Goal: Navigation & Orientation: Find specific page/section

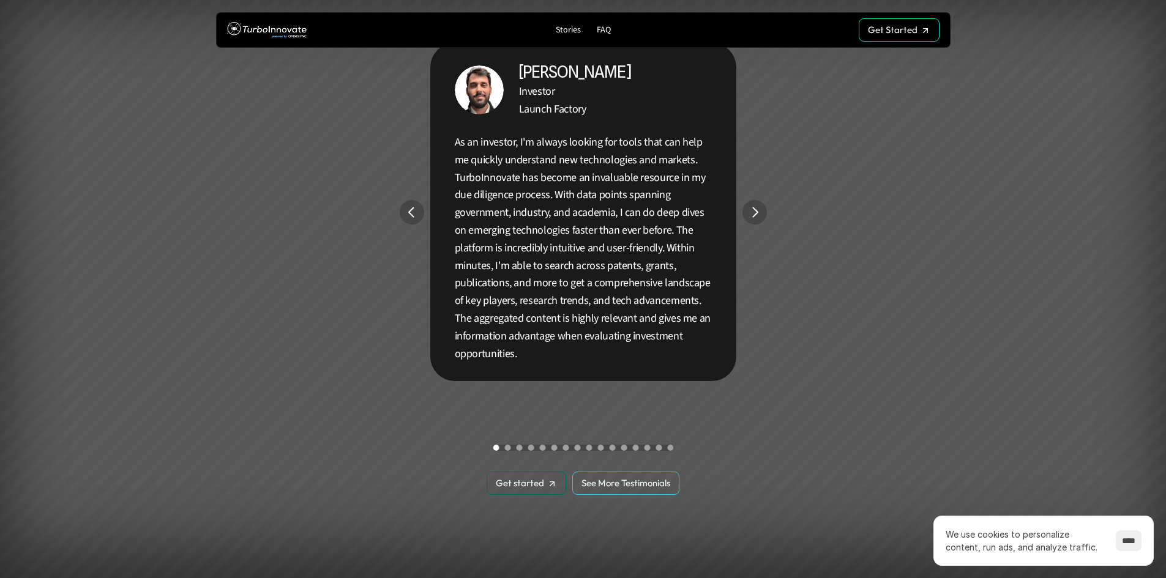
scroll to position [2326, 0]
click at [638, 480] on p "See More Testimonials" at bounding box center [625, 481] width 89 height 11
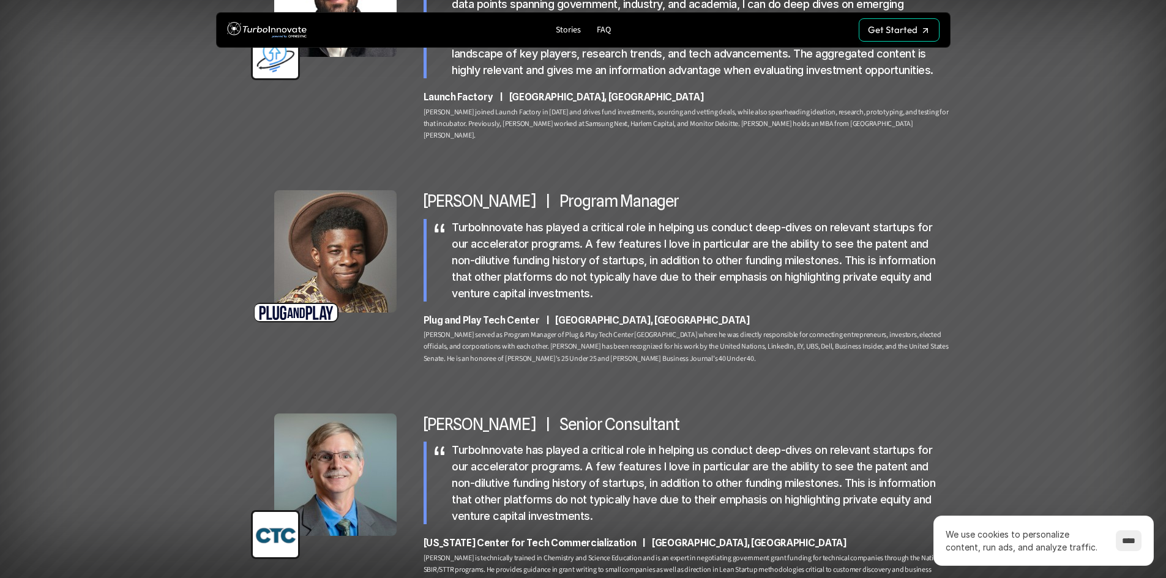
scroll to position [184, 0]
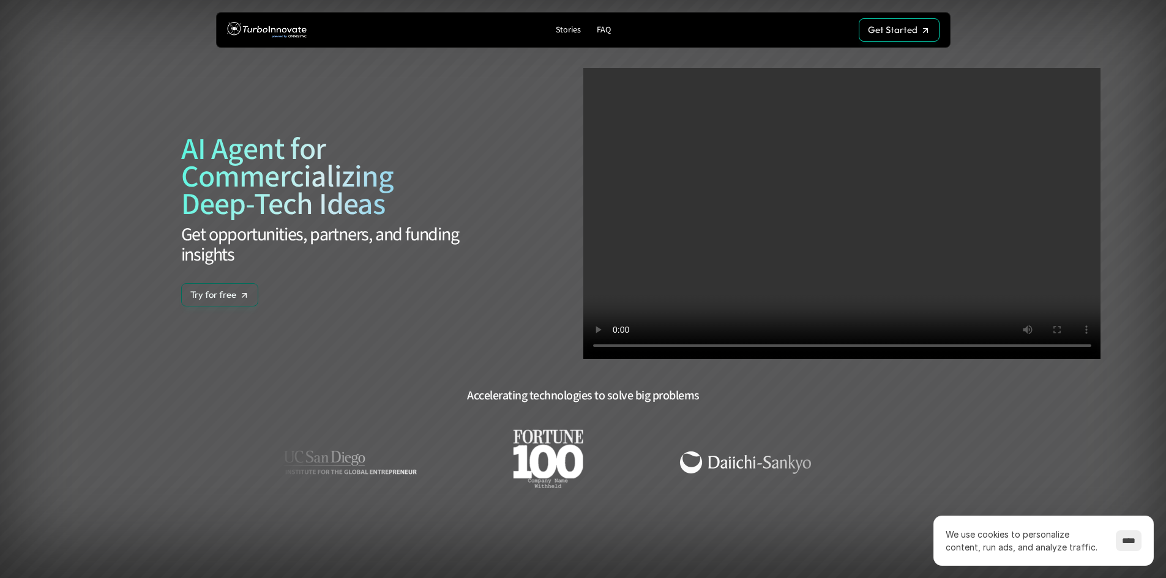
click at [890, 42] on p "Get Started" at bounding box center [893, 47] width 50 height 11
